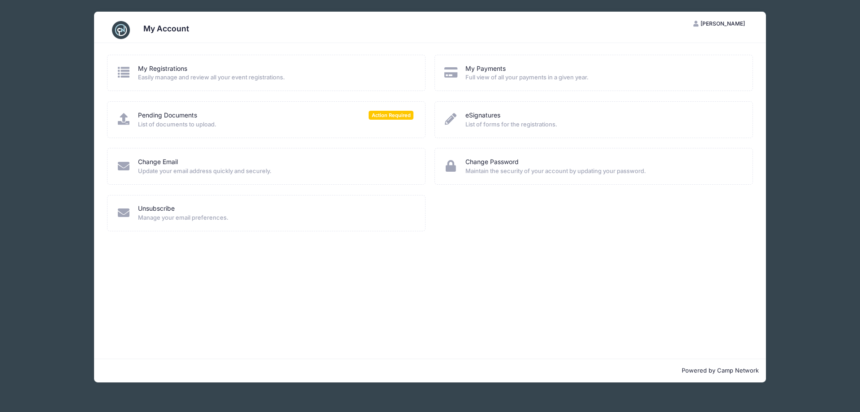
click at [242, 111] on div "Pending Documents Action Required" at bounding box center [275, 115] width 275 height 9
click at [125, 121] on icon at bounding box center [123, 119] width 15 height 12
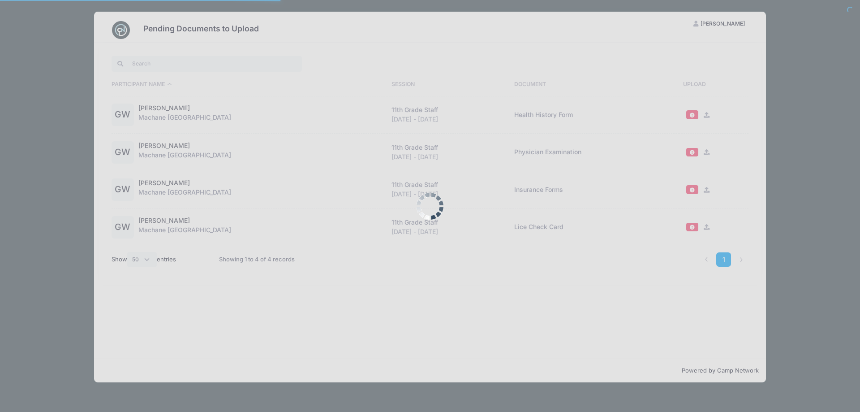
select select "50"
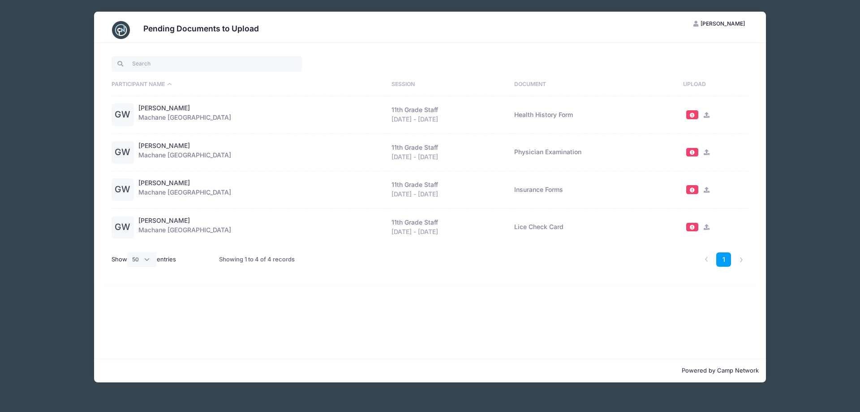
click at [692, 152] on span at bounding box center [692, 152] width 6 height 5
click at [703, 152] on icon at bounding box center [706, 152] width 7 height 6
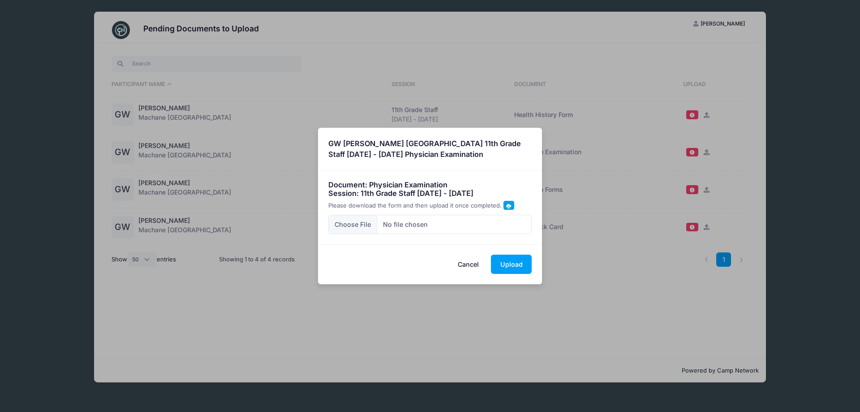
click at [506, 205] on span at bounding box center [508, 205] width 5 height 5
click at [466, 268] on button "Cancel" at bounding box center [468, 263] width 39 height 19
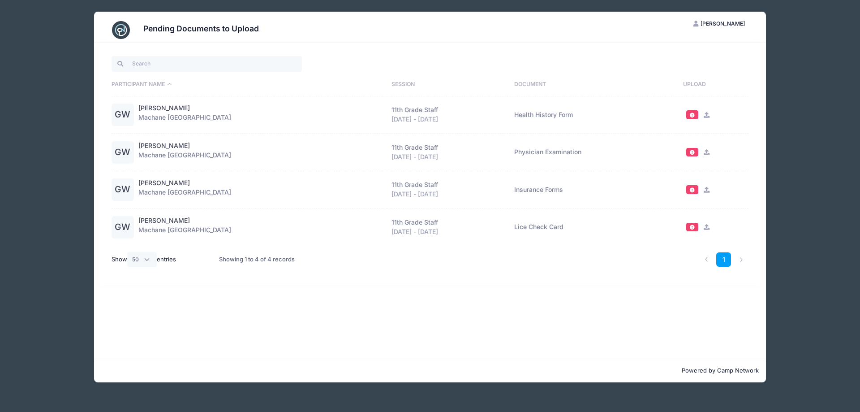
click at [704, 114] on icon at bounding box center [706, 115] width 7 height 6
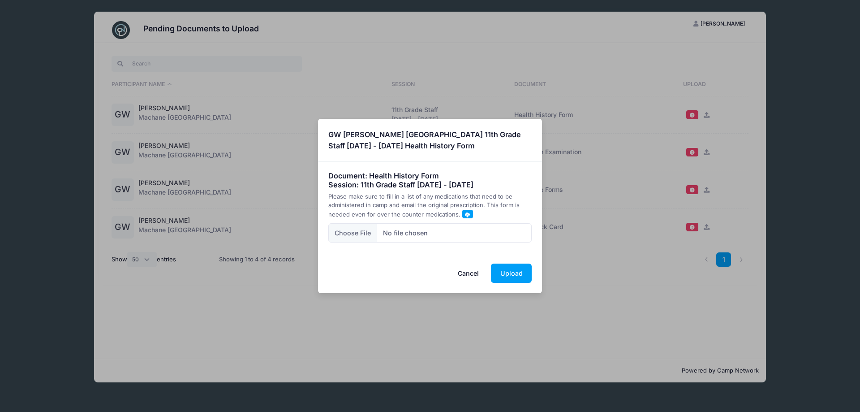
click at [465, 213] on span at bounding box center [467, 214] width 5 height 5
click at [468, 273] on button "Cancel" at bounding box center [468, 272] width 39 height 19
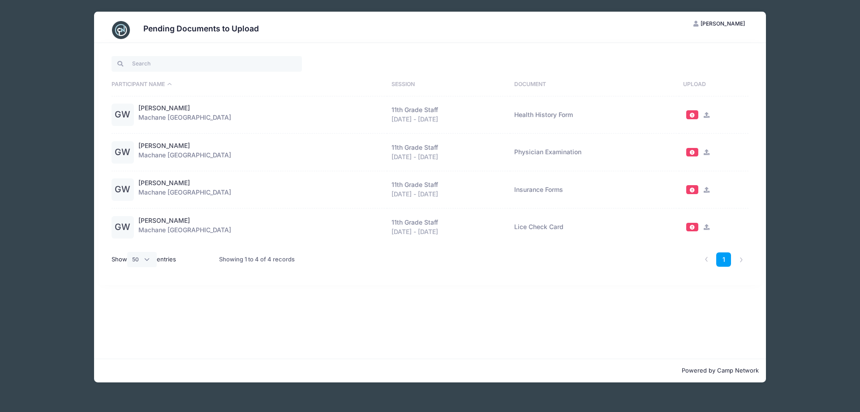
click at [704, 114] on icon at bounding box center [706, 115] width 7 height 6
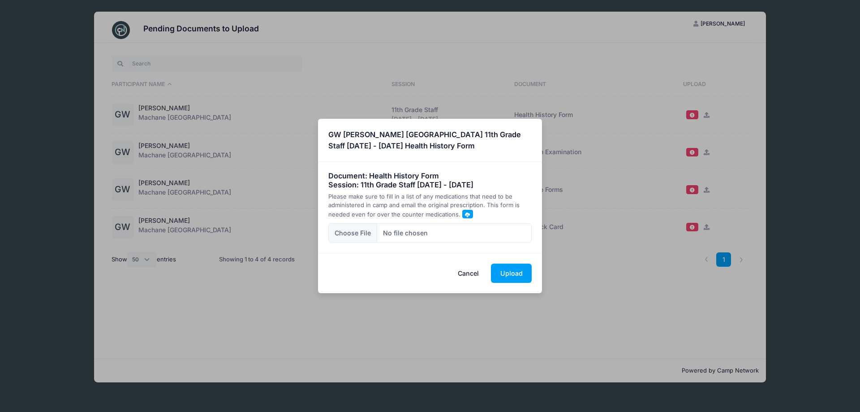
click at [465, 214] on span at bounding box center [467, 214] width 5 height 5
click at [471, 271] on button "Cancel" at bounding box center [468, 272] width 39 height 19
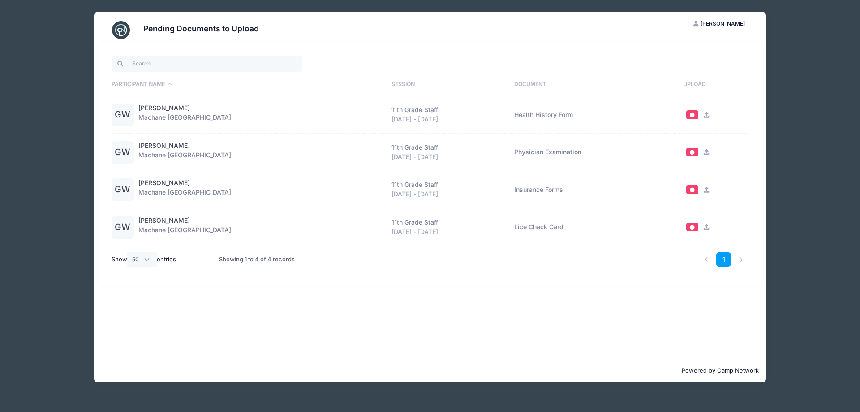
click at [704, 151] on icon at bounding box center [706, 152] width 7 height 6
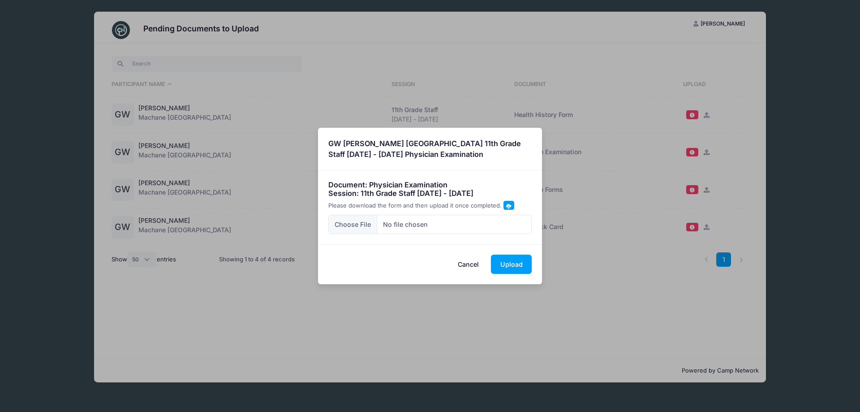
click at [507, 204] on span at bounding box center [508, 205] width 5 height 5
click at [355, 226] on input "file" at bounding box center [430, 224] width 204 height 19
click at [509, 263] on button "Upload" at bounding box center [511, 263] width 41 height 19
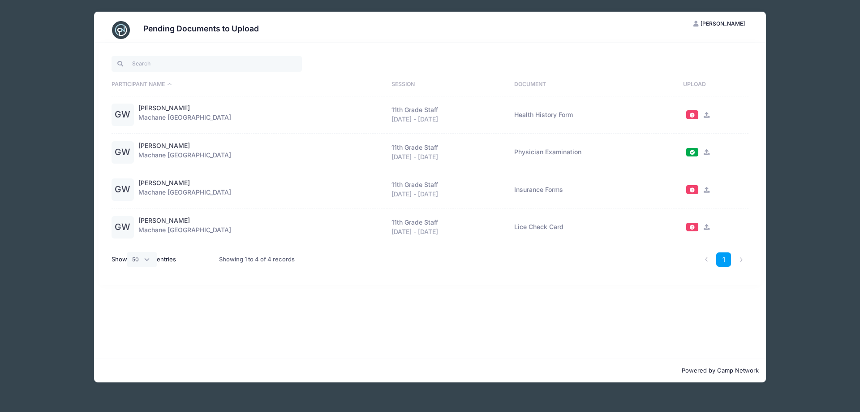
click at [694, 189] on span at bounding box center [692, 189] width 12 height 9
click at [709, 190] on div at bounding box center [715, 189] width 65 height 9
click at [704, 191] on icon at bounding box center [706, 190] width 7 height 6
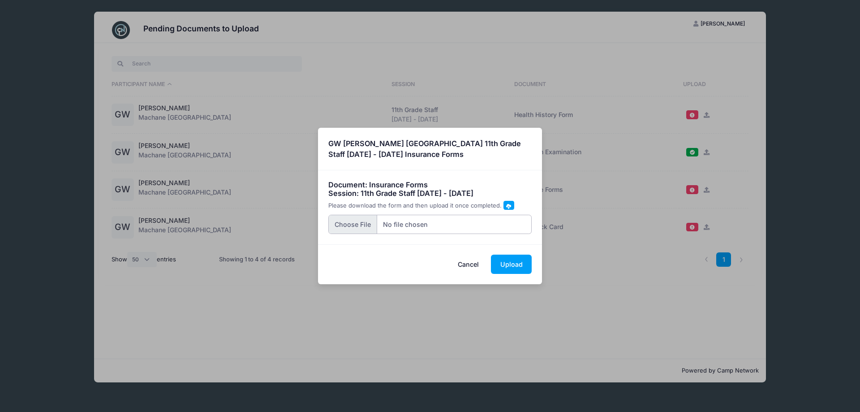
click at [346, 229] on input "file" at bounding box center [430, 224] width 204 height 19
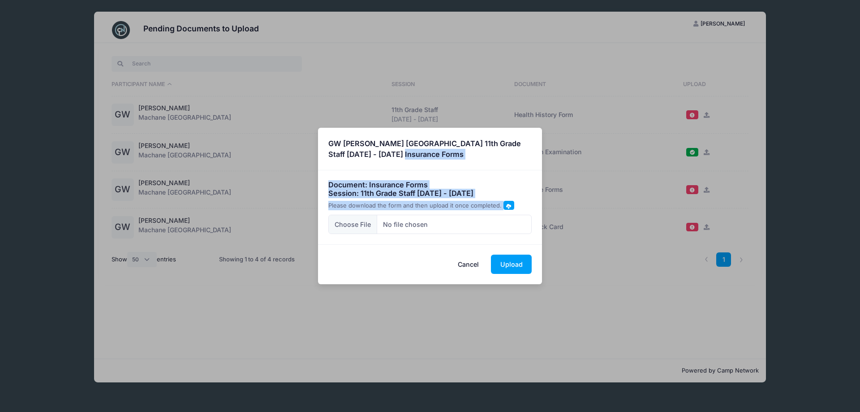
drag, startPoint x: 392, startPoint y: 137, endPoint x: 539, endPoint y: 239, distance: 178.8
click at [539, 239] on div "× GW Gitty Weiss Machane Racket Lake 11th Grade Staff Aug 14 - Aug 28, 2025 Ins…" at bounding box center [430, 206] width 224 height 156
click at [475, 178] on div "Document: Insurance Forms Session: 11th Grade Staff Aug 14 - Aug 28, 2025 Pleas…" at bounding box center [430, 206] width 224 height 73
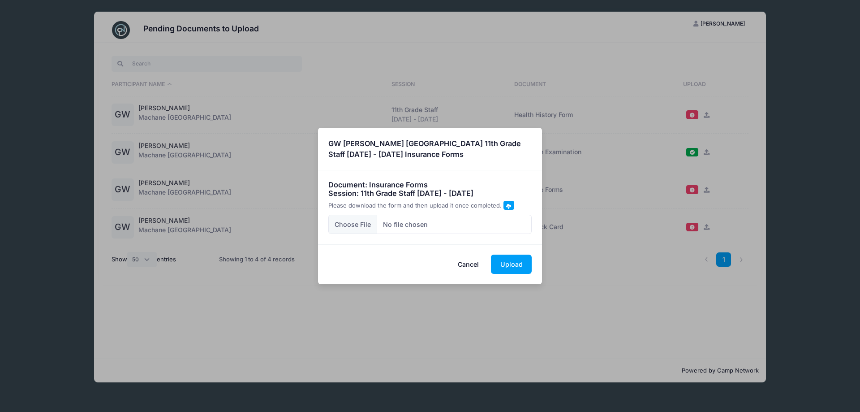
click at [466, 262] on button "Cancel" at bounding box center [468, 263] width 39 height 19
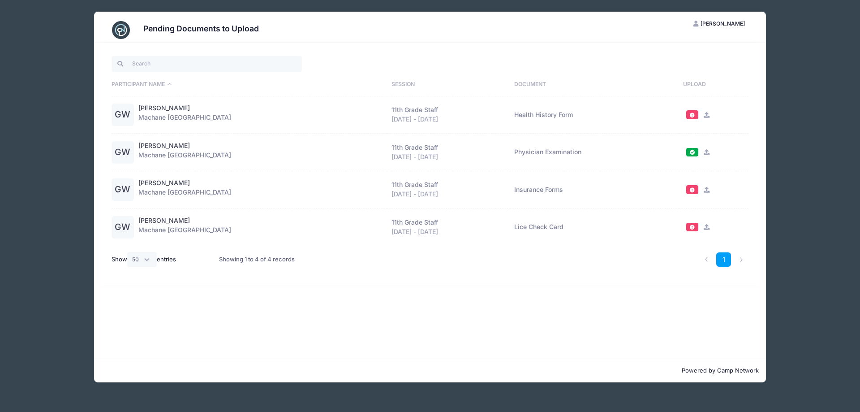
click at [705, 113] on icon at bounding box center [706, 115] width 7 height 6
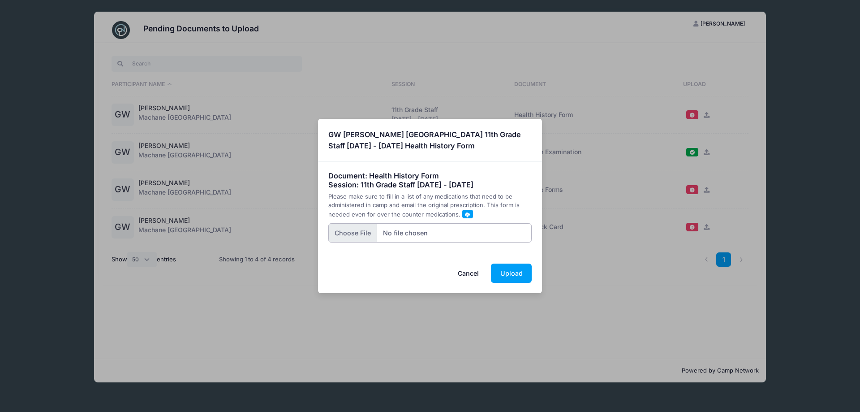
click at [352, 230] on input "file" at bounding box center [430, 232] width 204 height 19
click at [503, 267] on button "Upload" at bounding box center [511, 272] width 41 height 19
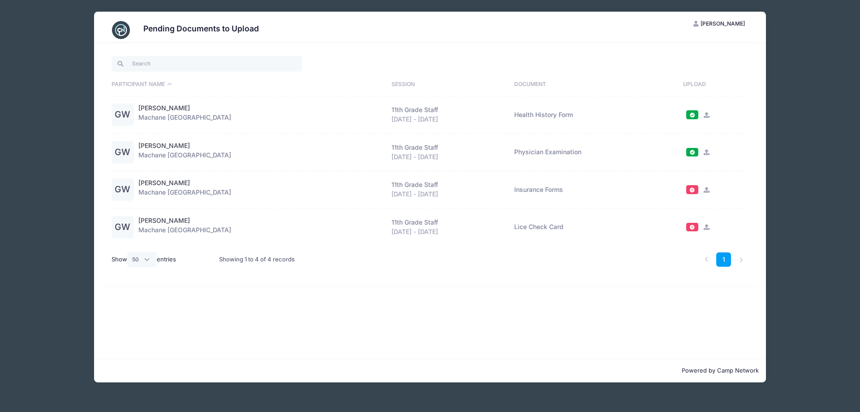
click at [704, 190] on icon at bounding box center [706, 190] width 7 height 6
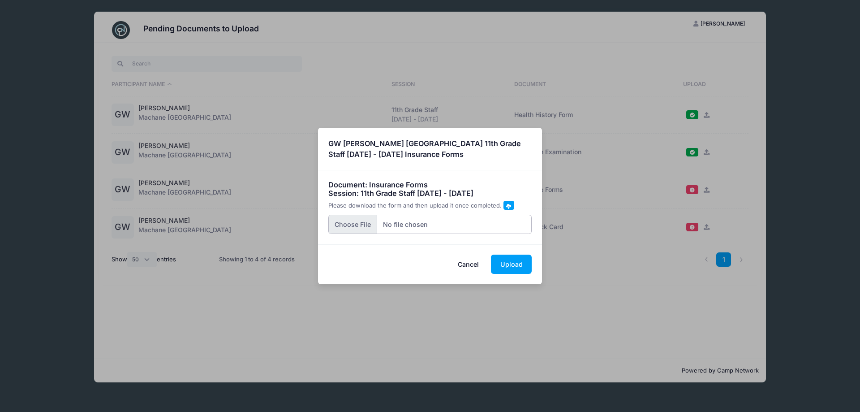
click at [358, 226] on input "file" at bounding box center [430, 224] width 204 height 19
type input "C:\fakepath\Gitty MRL medical form.pdf"
click at [515, 271] on button "Upload" at bounding box center [511, 263] width 41 height 19
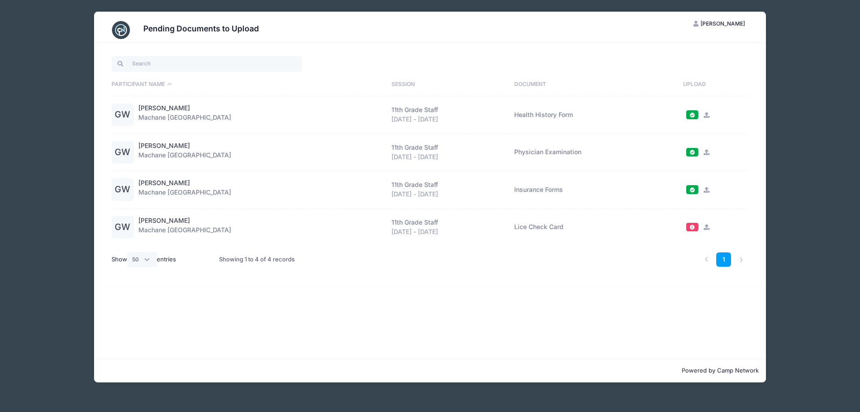
click at [840, 349] on div "Pending Documents to Upload GW Gitty Weiss My Account Logout Participant Name S…" at bounding box center [429, 206] width 833 height 412
